Goal: Information Seeking & Learning: Learn about a topic

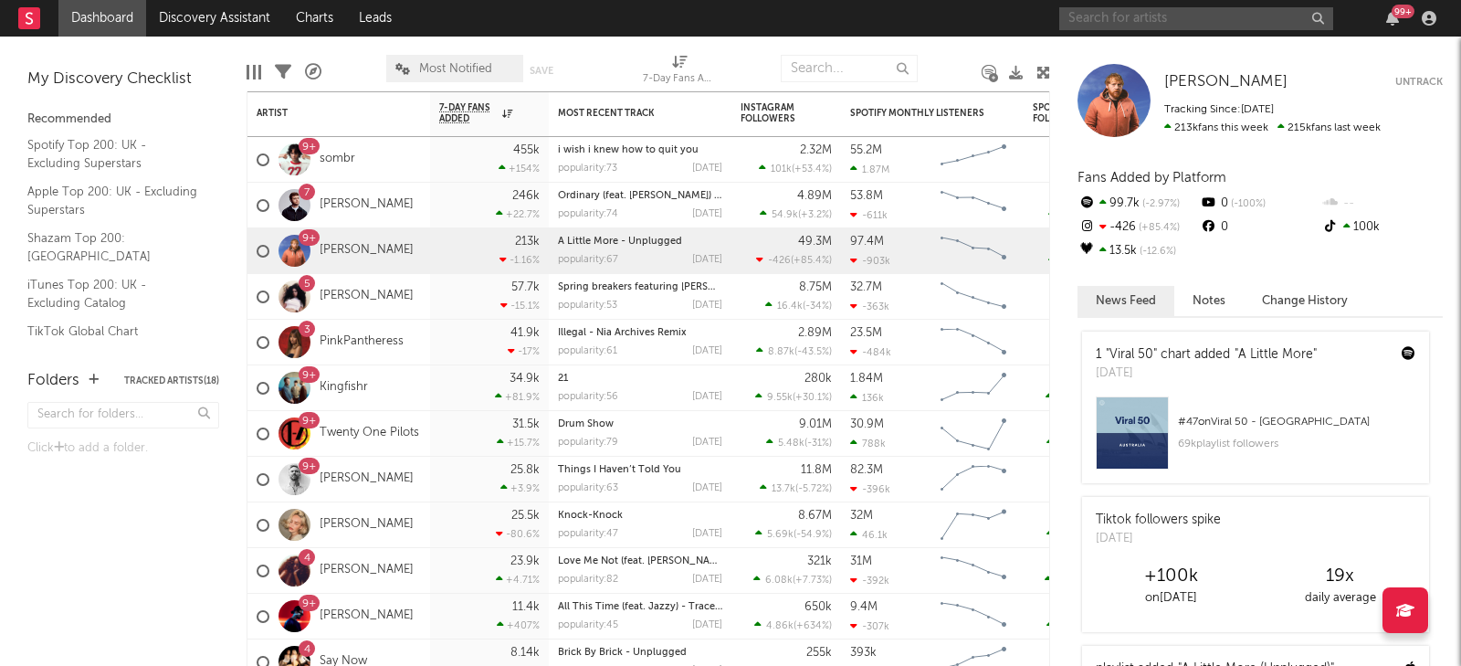
click at [1248, 22] on input "text" at bounding box center [1196, 18] width 274 height 23
type input "[PERSON_NAME]"
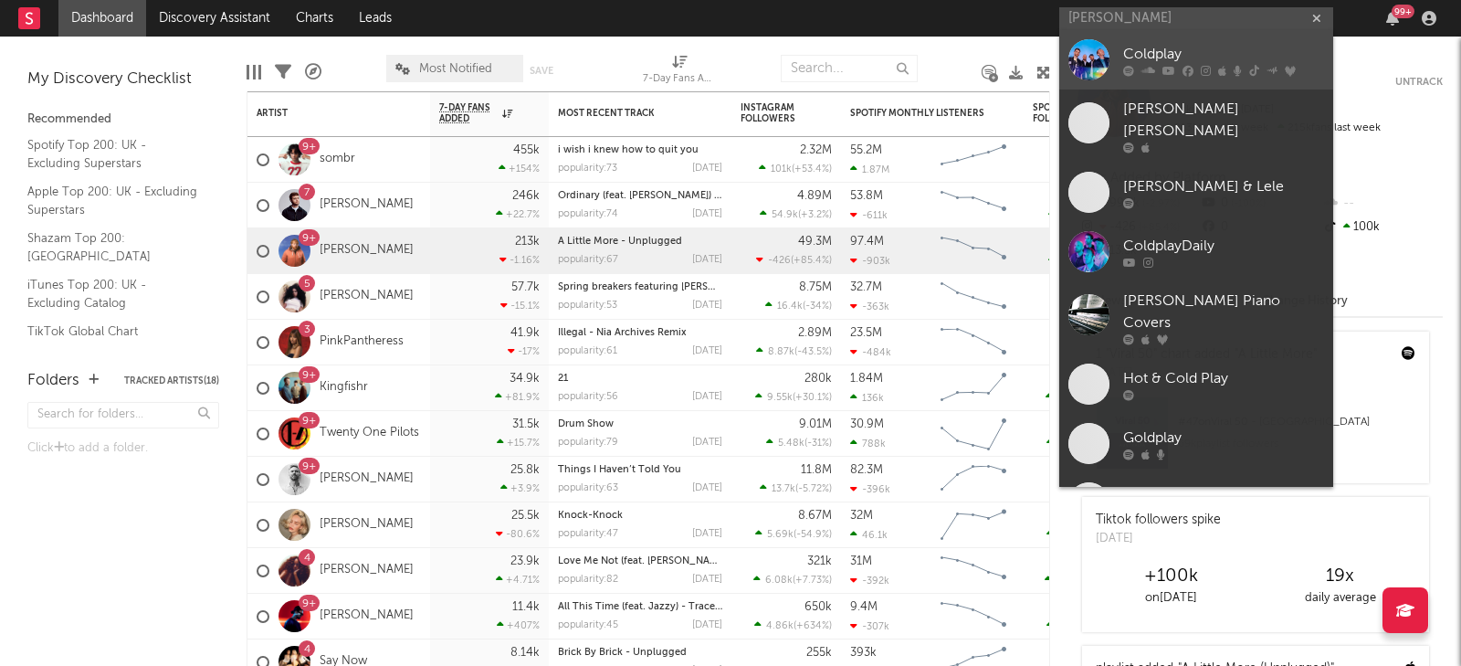
click at [1138, 68] on div at bounding box center [1223, 71] width 201 height 11
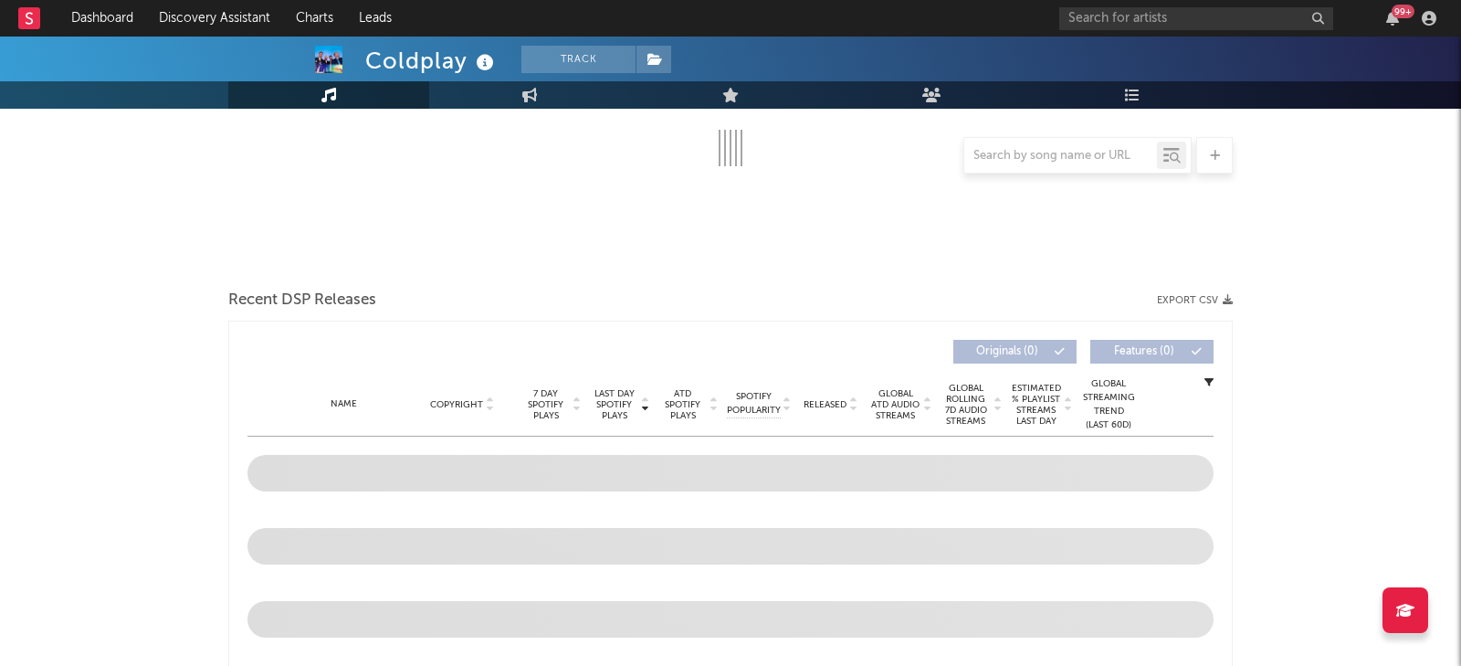
select select "6m"
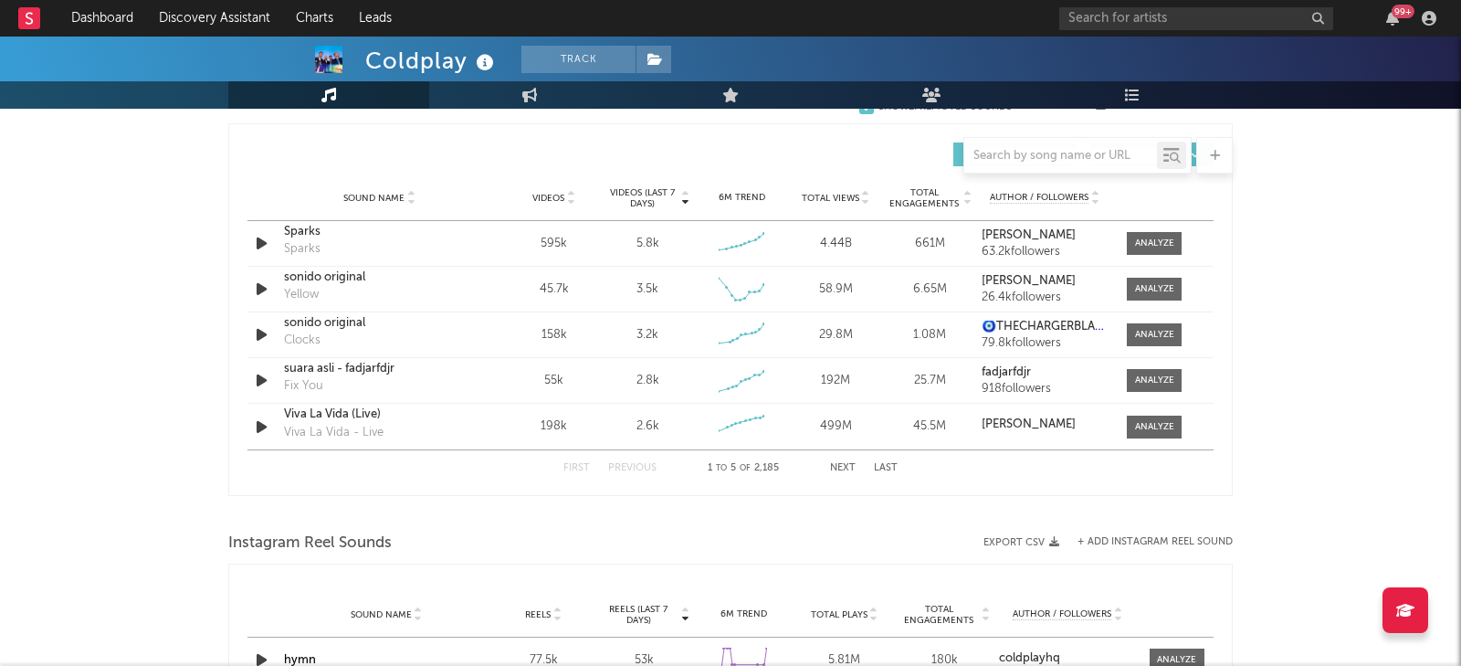
scroll to position [1256, 0]
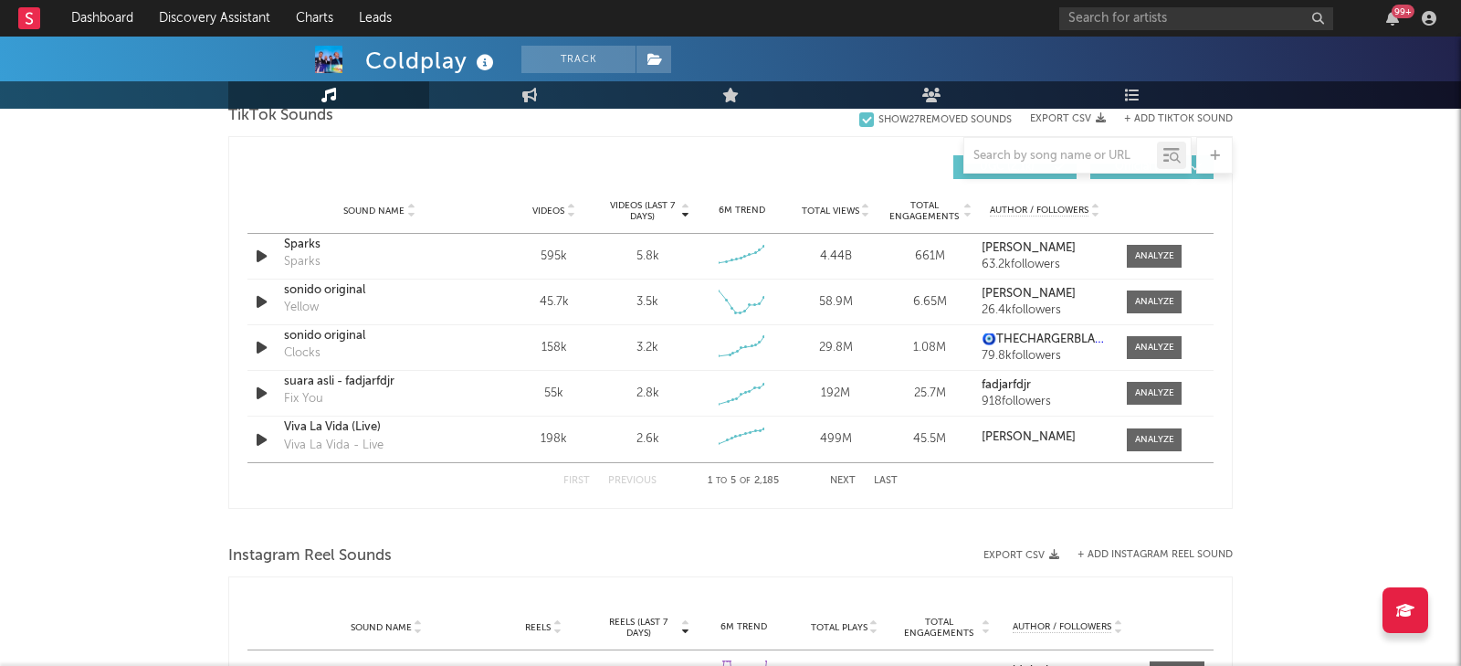
click at [571, 213] on icon at bounding box center [570, 214] width 9 height 7
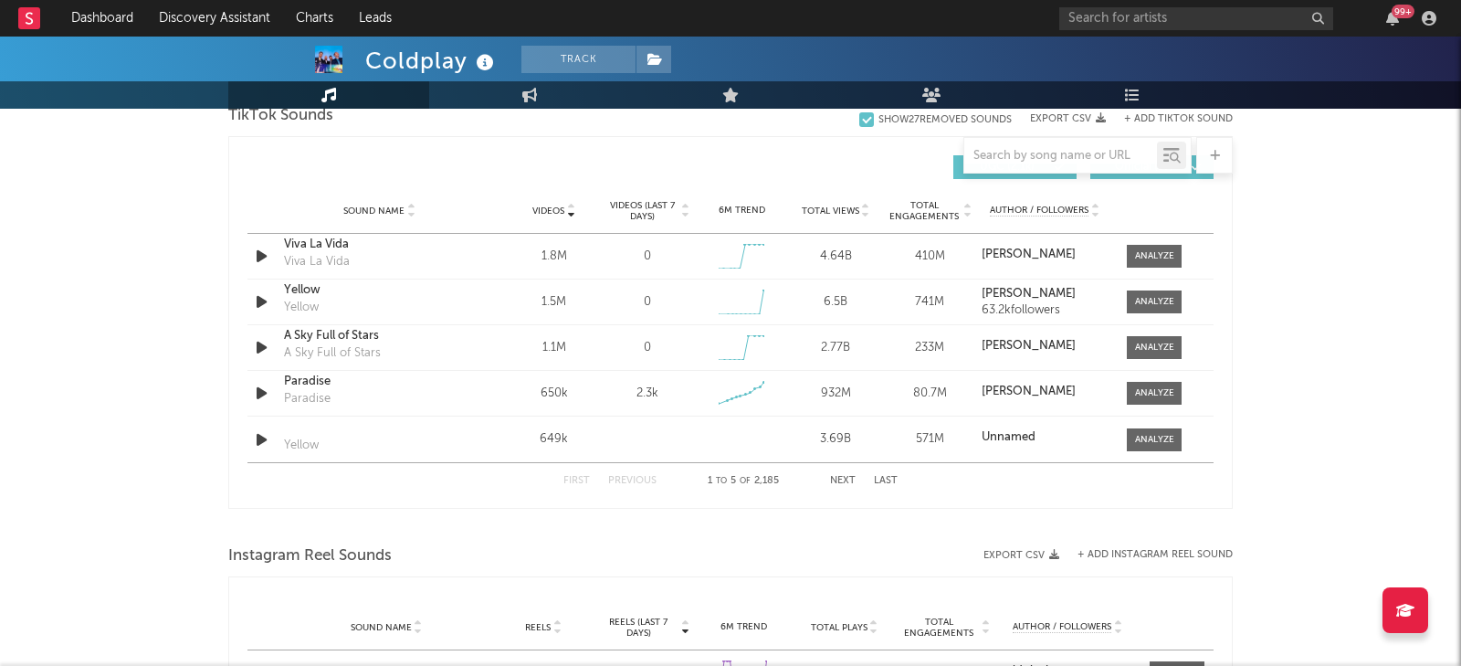
click at [679, 212] on span "Videos (last 7 days)" at bounding box center [643, 211] width 74 height 22
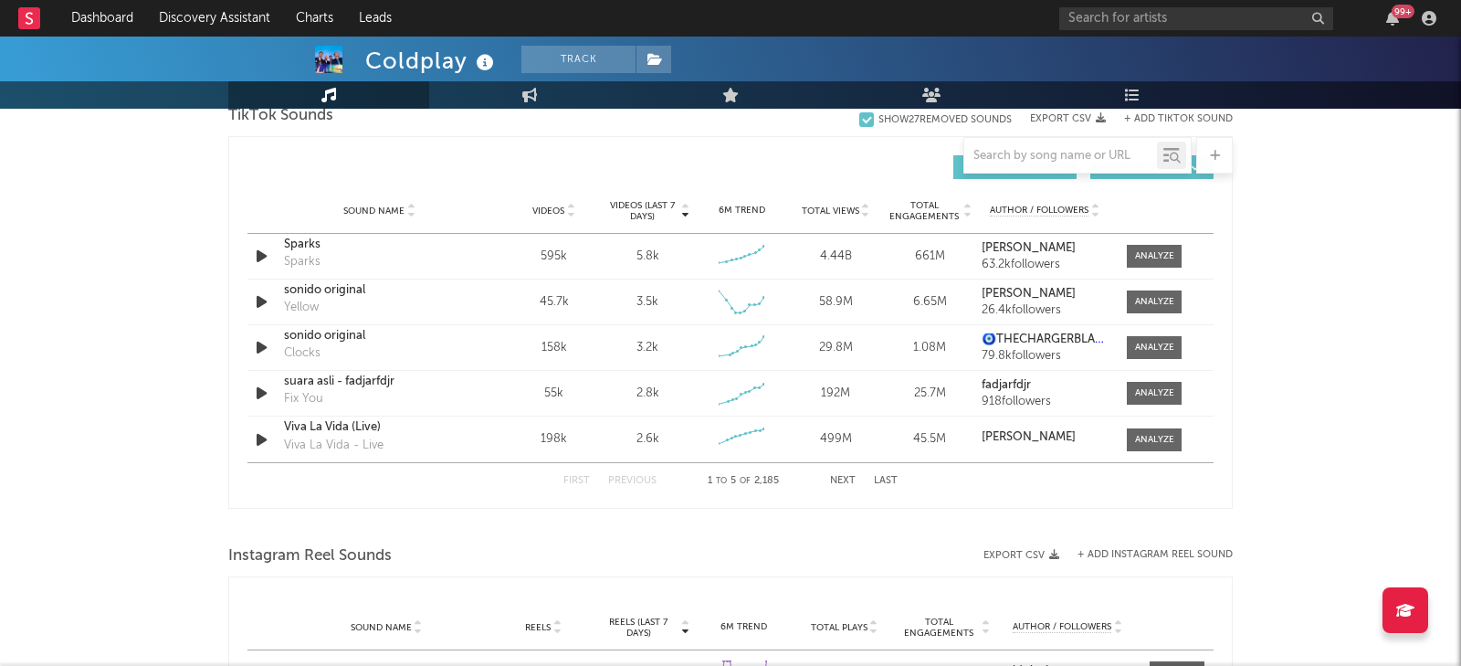
click at [687, 212] on icon at bounding box center [685, 214] width 9 height 7
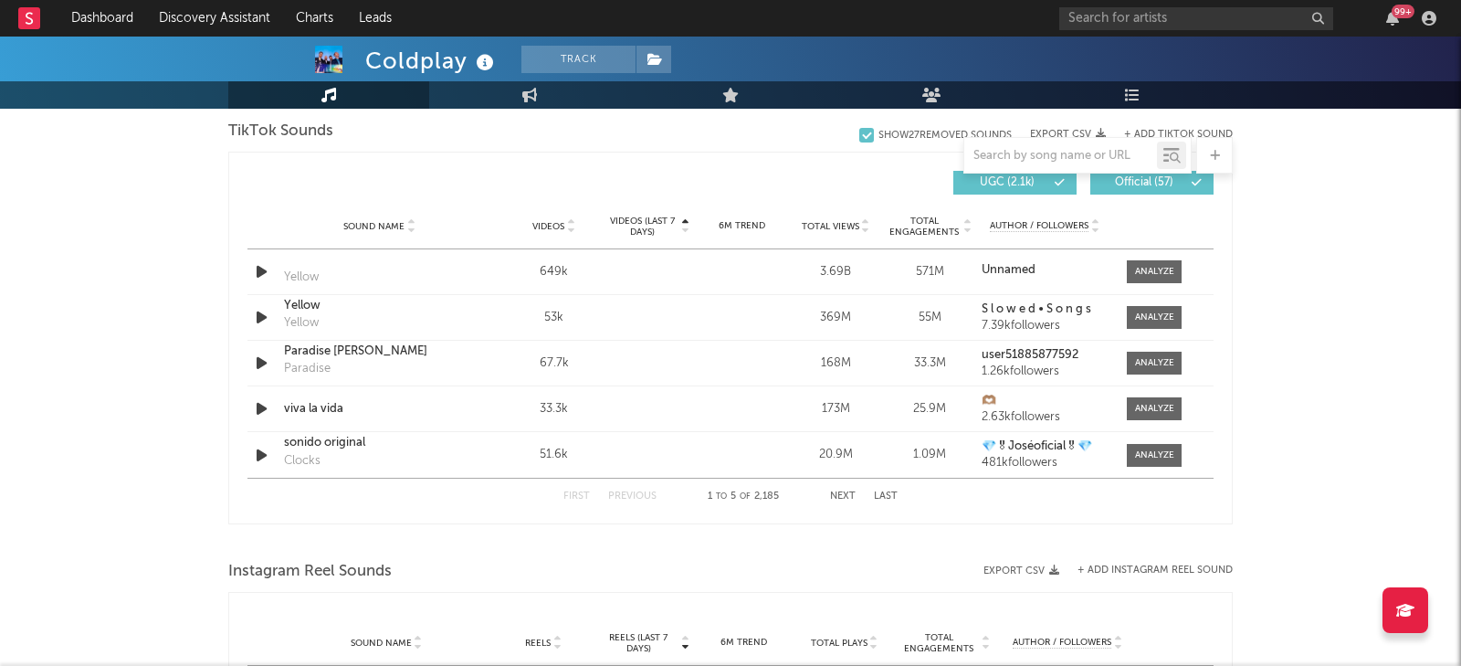
scroll to position [1228, 0]
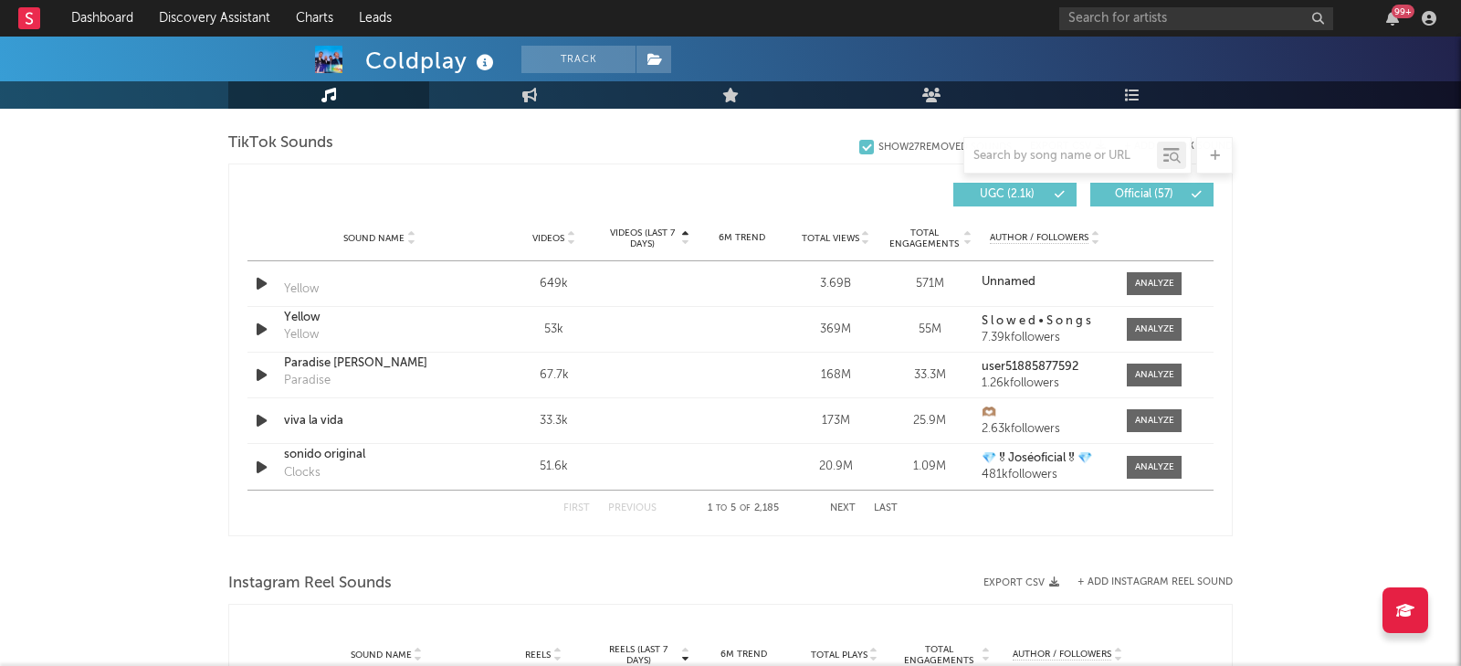
click at [688, 241] on icon at bounding box center [685, 241] width 9 height 7
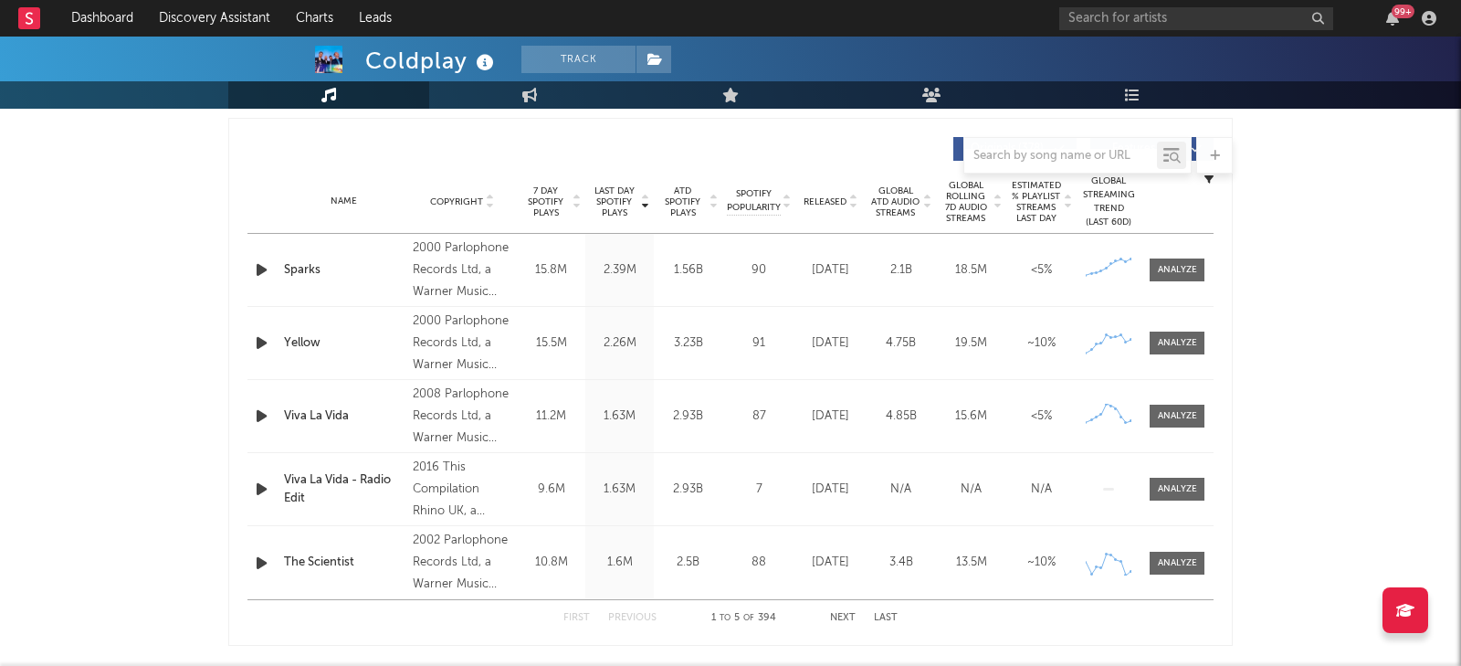
scroll to position [458, 0]
